Goal: Task Accomplishment & Management: Manage account settings

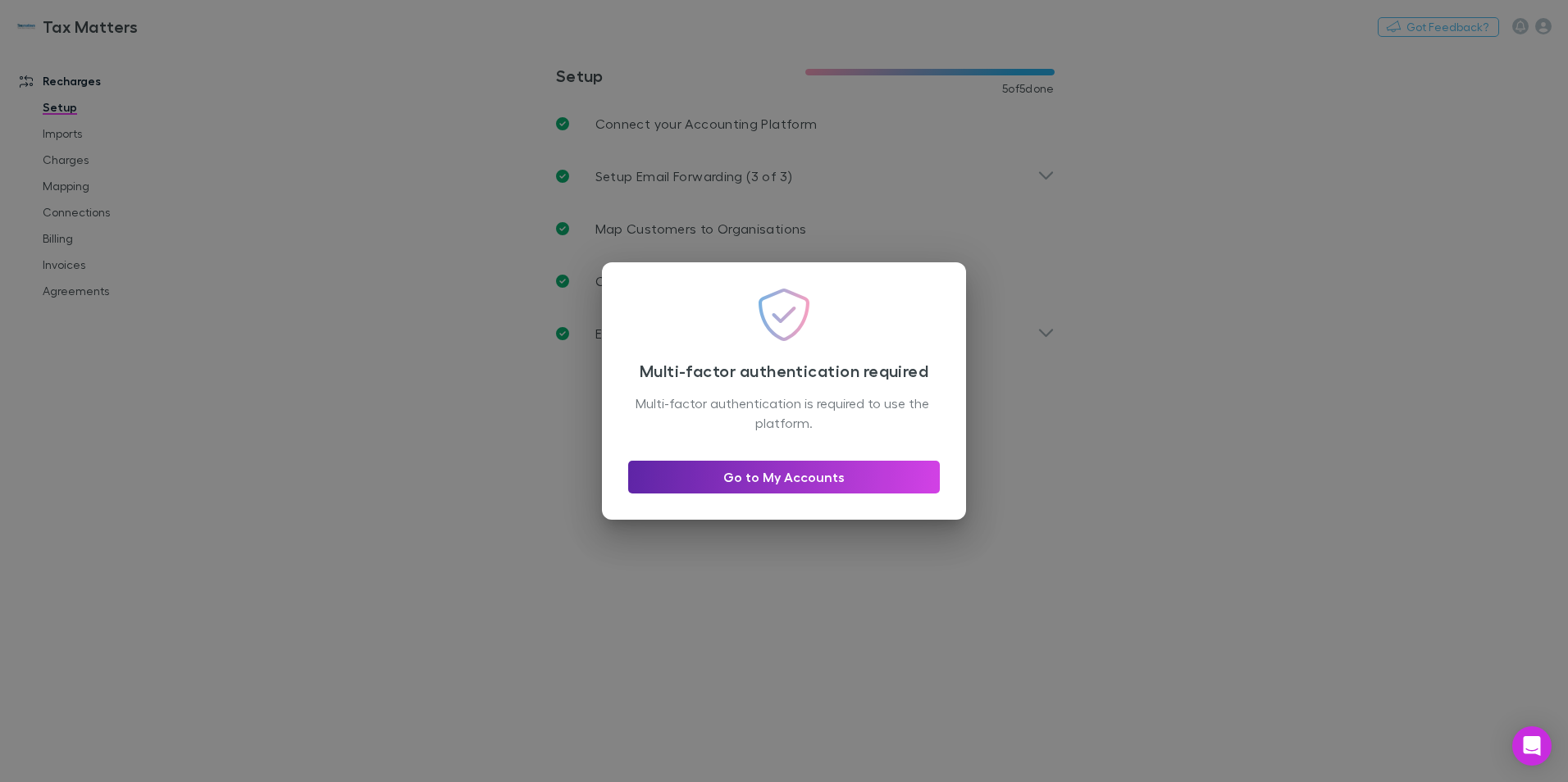
click at [870, 498] on div "Multi-factor authentication required Multi-factor authentication is required to…" at bounding box center [784, 390] width 364 height 257
click at [876, 478] on link "Go to My Accounts" at bounding box center [783, 476] width 311 height 33
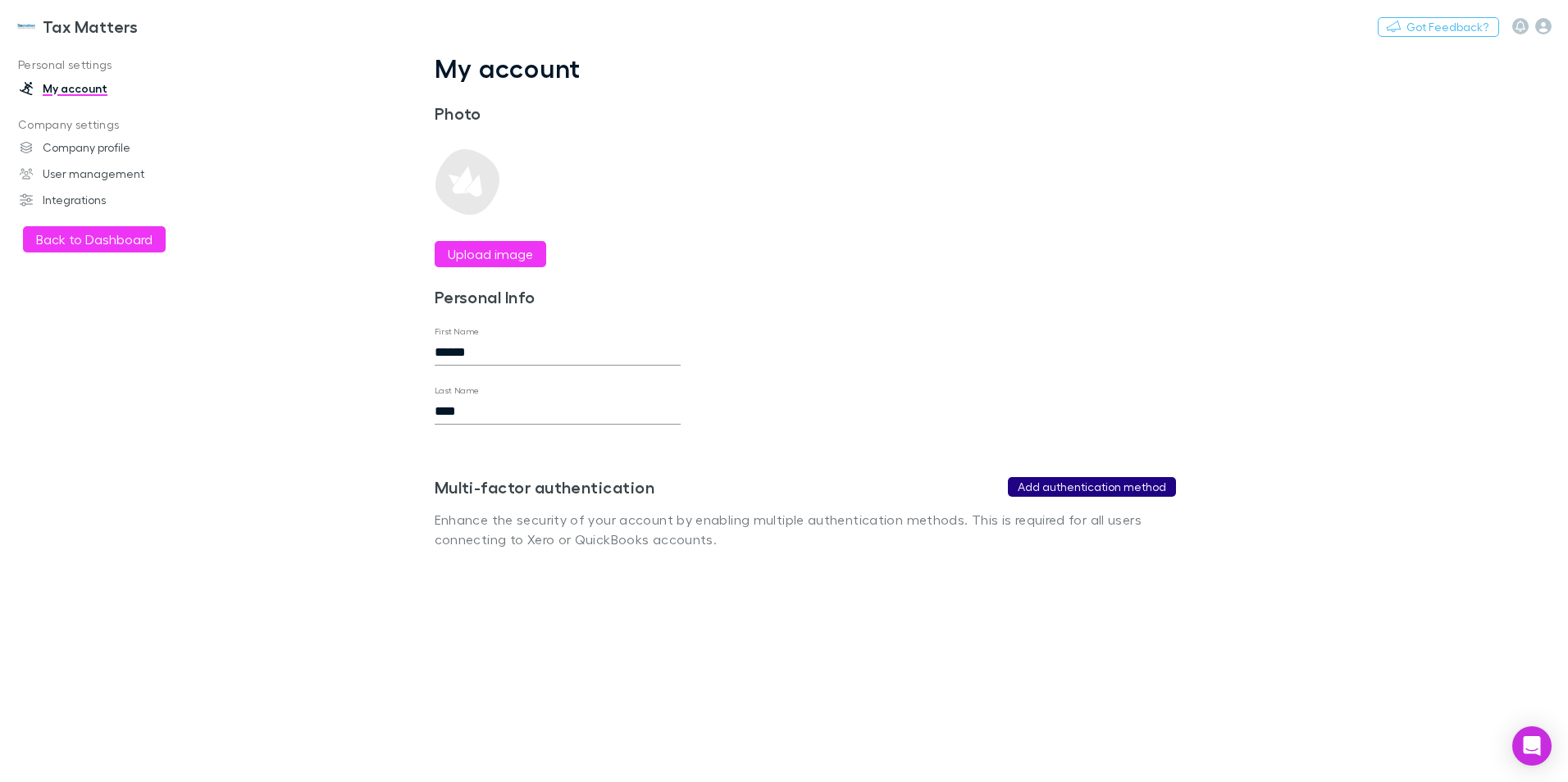
click at [1108, 488] on button "Add authentication method" at bounding box center [1091, 487] width 168 height 20
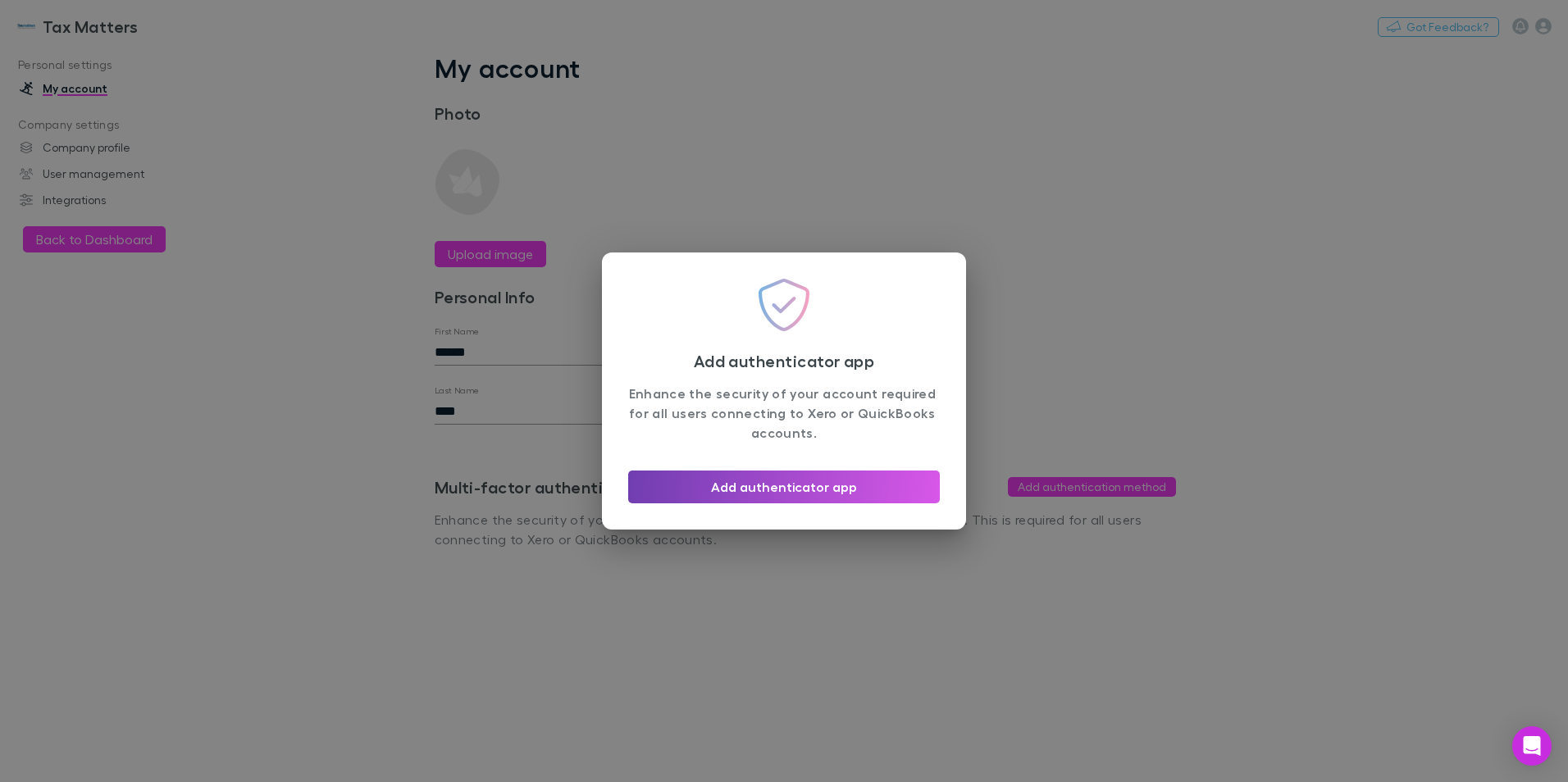
click at [929, 498] on button "Add authenticator app" at bounding box center [783, 487] width 311 height 33
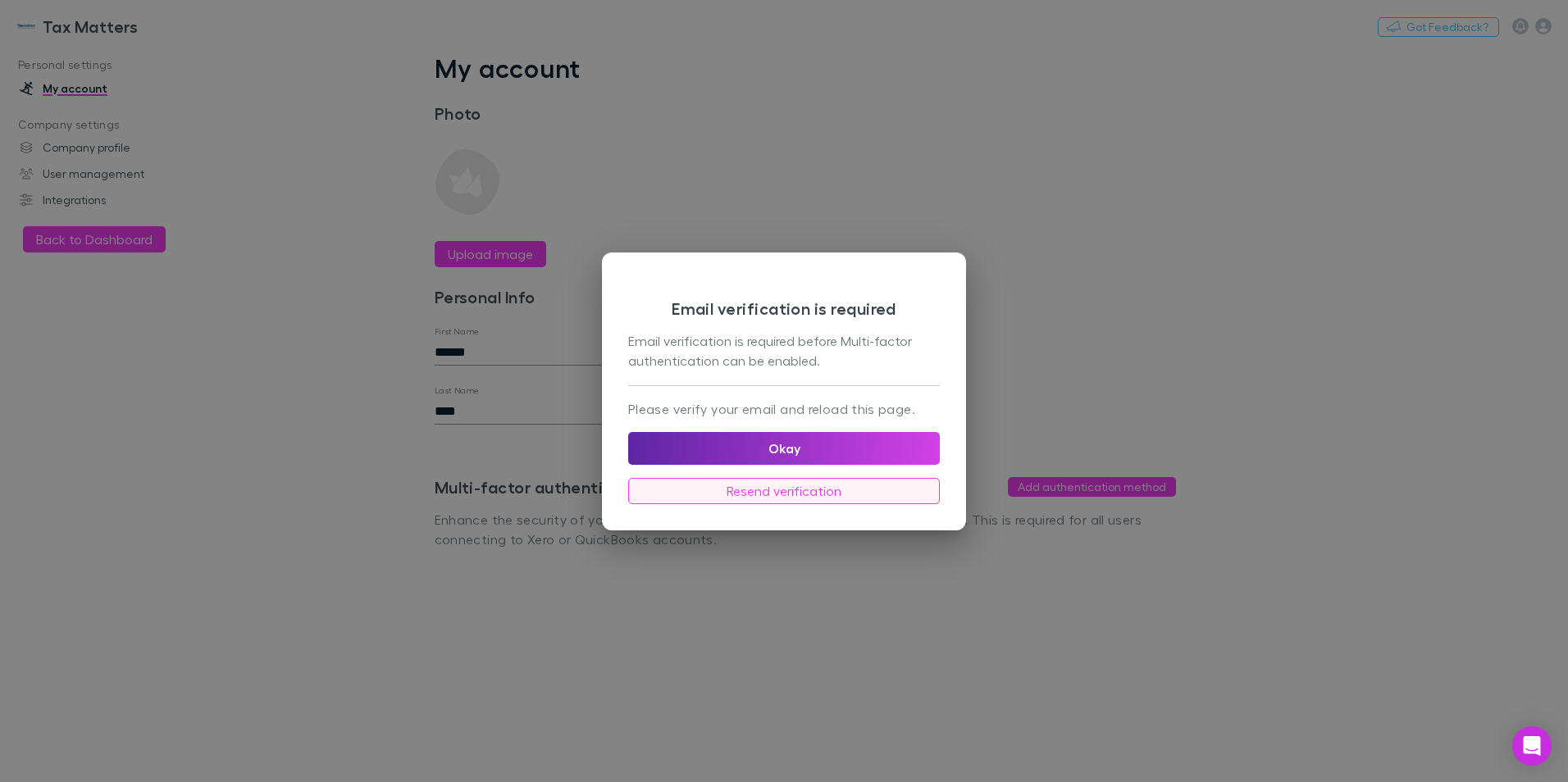
click at [856, 498] on button "Resend verification" at bounding box center [783, 491] width 311 height 26
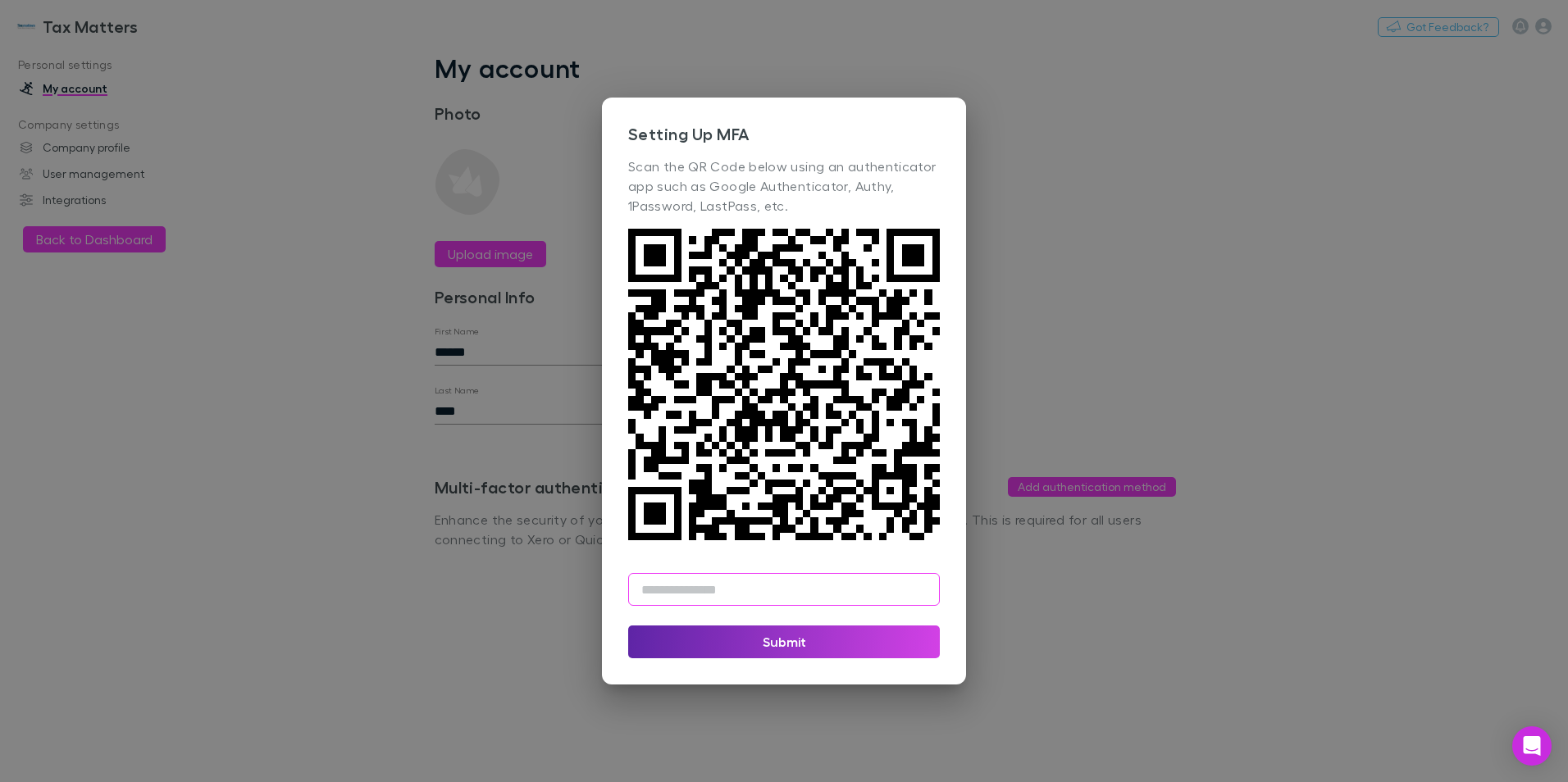
click at [787, 591] on input "text" at bounding box center [783, 589] width 311 height 33
type input "******"
click at [905, 653] on button "Submit" at bounding box center [783, 641] width 311 height 33
click at [764, 646] on button "Submit" at bounding box center [783, 641] width 311 height 33
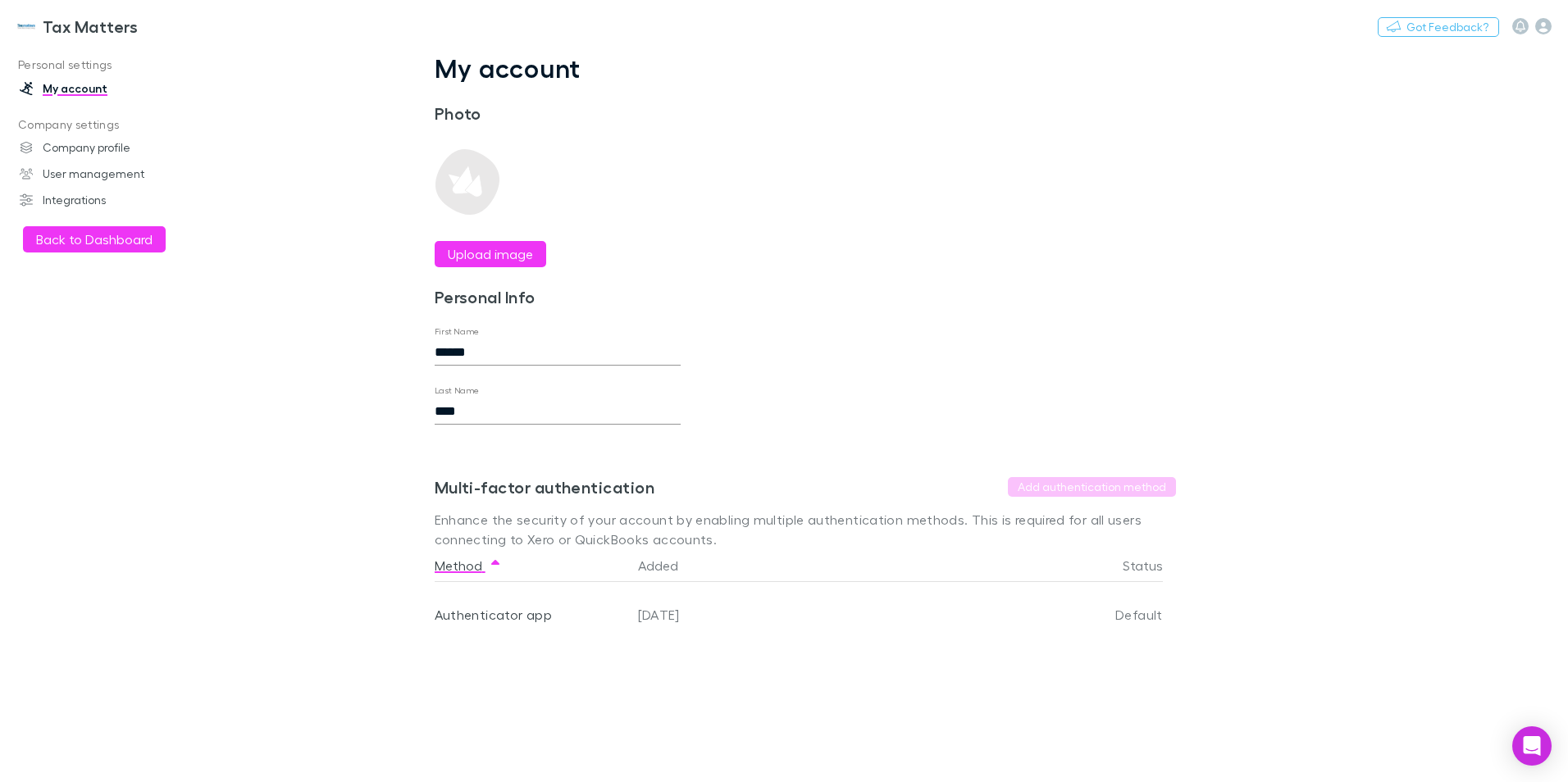
click at [98, 30] on h3 "Tax Matters" at bounding box center [90, 26] width 95 height 20
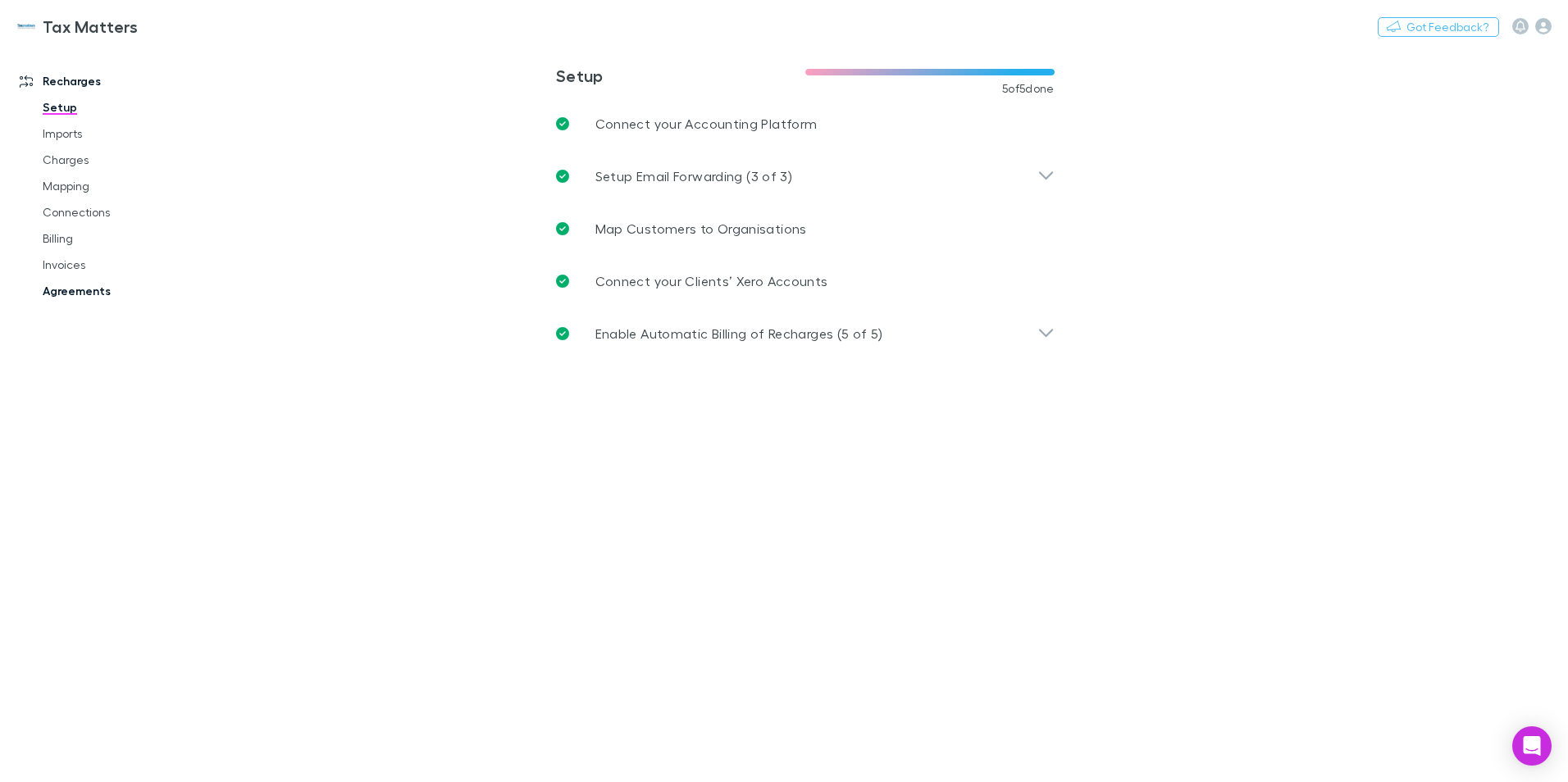
click at [95, 297] on link "Agreements" at bounding box center [124, 291] width 195 height 26
